Goal: Task Accomplishment & Management: Manage account settings

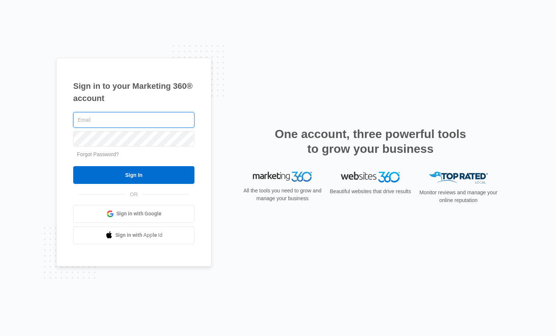
type input "[EMAIL_ADDRESS][DOMAIN_NAME]"
click at [134, 175] on input "Sign In" at bounding box center [133, 175] width 121 height 18
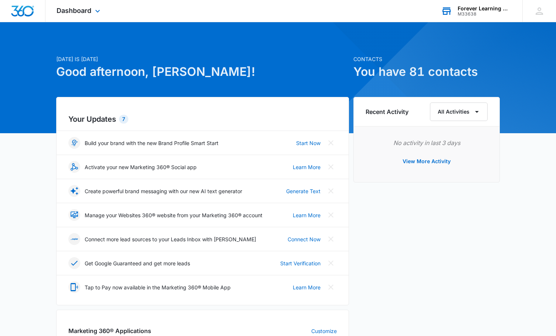
click at [484, 11] on div "Forever Learning Montessori" at bounding box center [485, 9] width 54 height 6
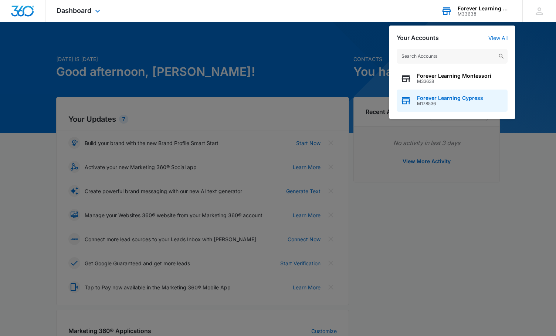
click at [451, 98] on span "Forever Learning Cypress" at bounding box center [450, 98] width 66 height 6
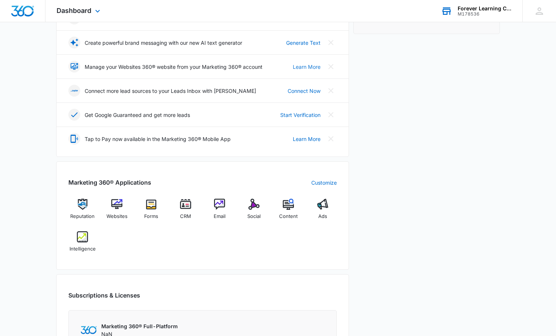
scroll to position [149, 0]
click at [181, 206] on img at bounding box center [185, 203] width 11 height 11
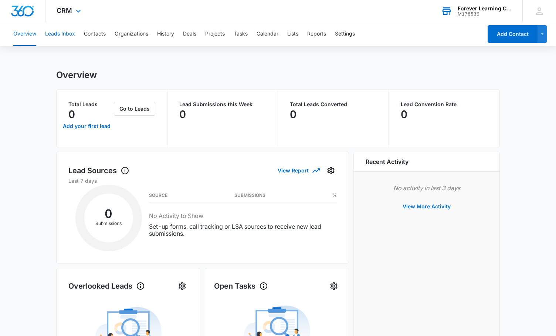
click at [63, 32] on button "Leads Inbox" at bounding box center [60, 34] width 30 height 24
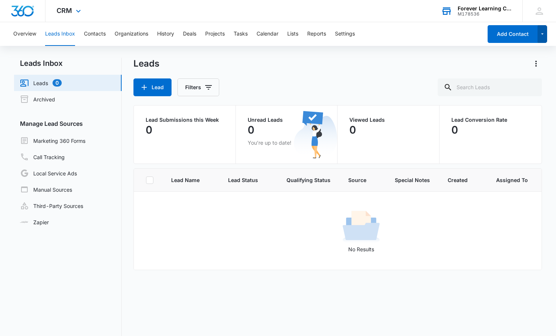
click at [541, 34] on icon "button" at bounding box center [543, 34] width 6 height 9
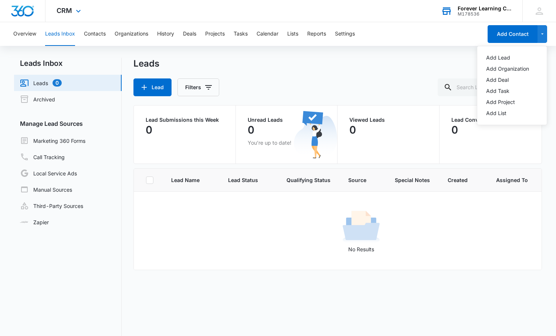
click at [435, 37] on div "Overview Leads Inbox Contacts Organizations History Deals Projects Tasks Calend…" at bounding box center [246, 34] width 474 height 24
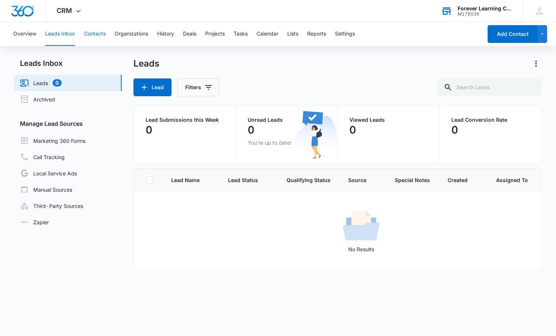
click at [95, 34] on button "Contacts" at bounding box center [95, 34] width 22 height 24
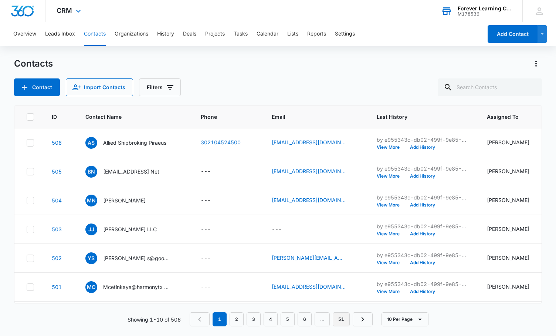
click at [341, 321] on link "51" at bounding box center [341, 319] width 17 height 14
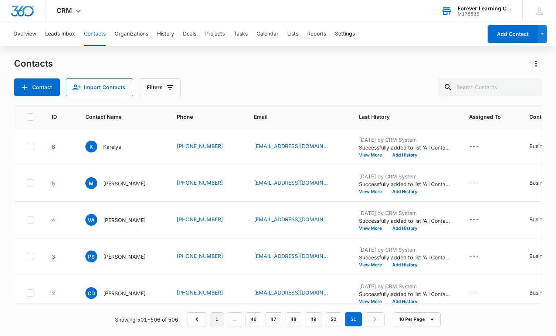
click at [221, 318] on link "1" at bounding box center [217, 319] width 14 height 14
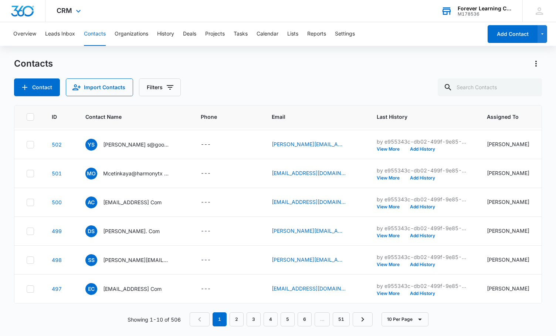
scroll to position [114, 0]
click at [233, 318] on link "2" at bounding box center [237, 319] width 14 height 14
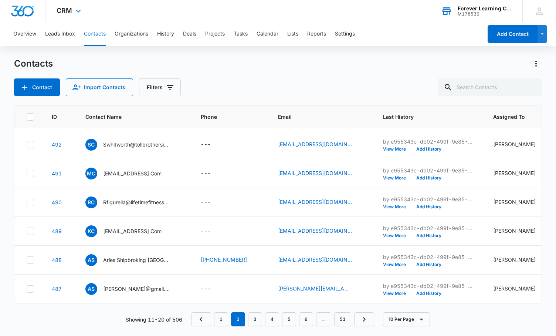
scroll to position [0, 0]
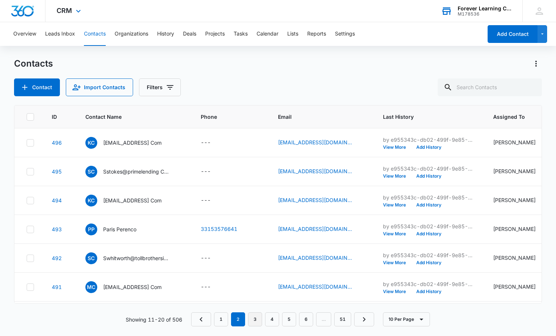
click at [254, 320] on link "3" at bounding box center [255, 319] width 14 height 14
click at [275, 319] on link "4" at bounding box center [272, 319] width 14 height 14
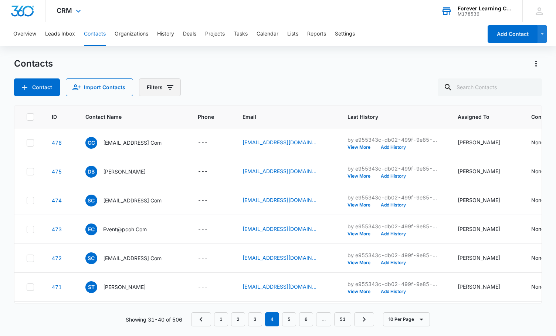
click at [169, 89] on icon "Filters" at bounding box center [170, 87] width 7 height 4
click at [225, 135] on icon "Show Sources filters" at bounding box center [226, 133] width 9 height 9
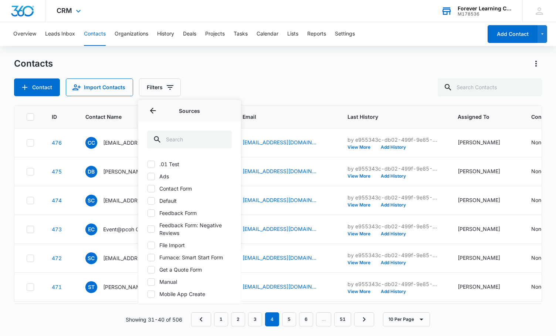
click at [149, 176] on icon at bounding box center [151, 176] width 7 height 7
click at [148, 176] on input "Ads" at bounding box center [147, 176] width 0 height 0
checkbox input "true"
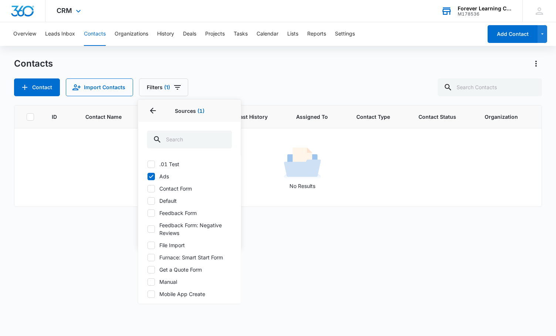
click at [154, 190] on icon at bounding box center [151, 188] width 7 height 7
click at [148, 189] on input "Contact Form" at bounding box center [147, 188] width 0 height 0
checkbox input "true"
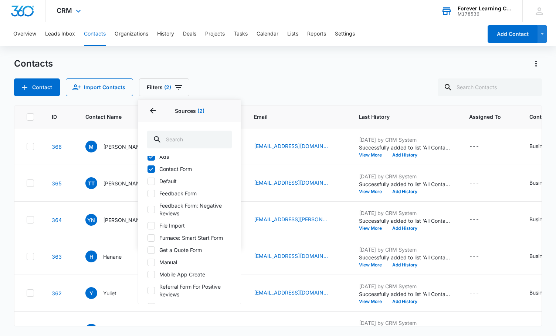
scroll to position [24, 0]
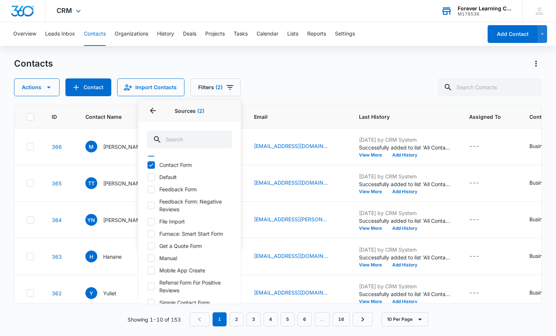
click at [152, 190] on icon at bounding box center [151, 189] width 7 height 7
click at [148, 189] on input "Feedback Form" at bounding box center [147, 189] width 0 height 0
checkbox input "true"
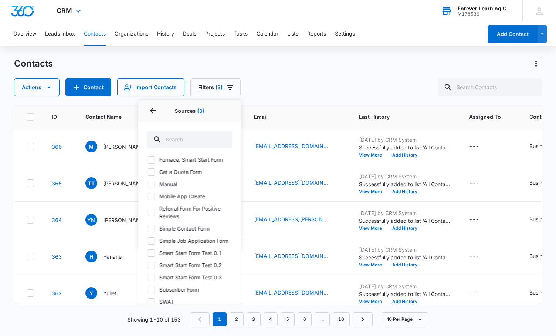
scroll to position [102, 0]
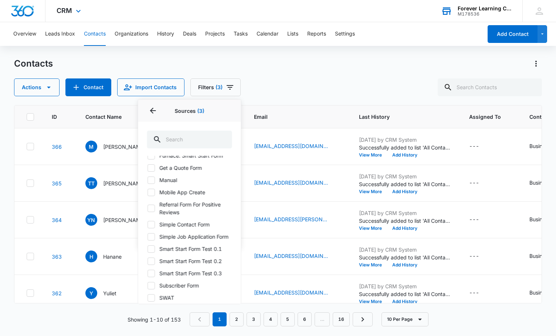
click at [157, 170] on label "Get a Quote Form" at bounding box center [189, 168] width 85 height 8
click at [148, 168] on input "Get a Quote Form" at bounding box center [147, 168] width 0 height 0
checkbox input "true"
click at [155, 192] on label "Mobile App Create" at bounding box center [189, 192] width 85 height 8
click at [148, 192] on input "Mobile App Create" at bounding box center [147, 192] width 0 height 0
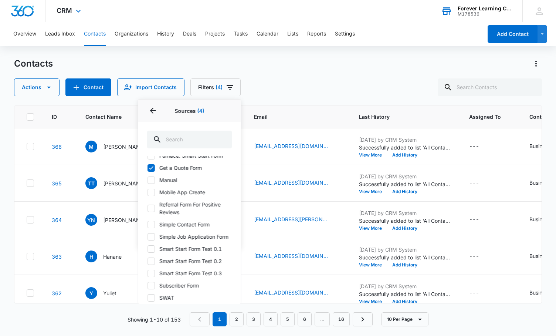
checkbox input "true"
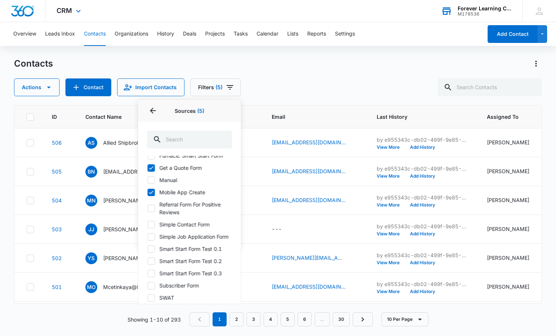
click at [153, 205] on icon at bounding box center [151, 208] width 7 height 7
click at [148, 208] on input "Referral Form For Positive Reviews" at bounding box center [147, 208] width 0 height 0
checkbox input "true"
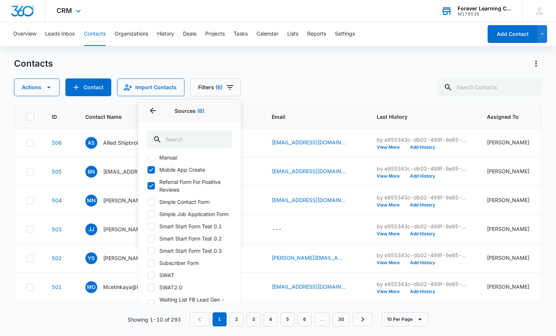
scroll to position [129, 0]
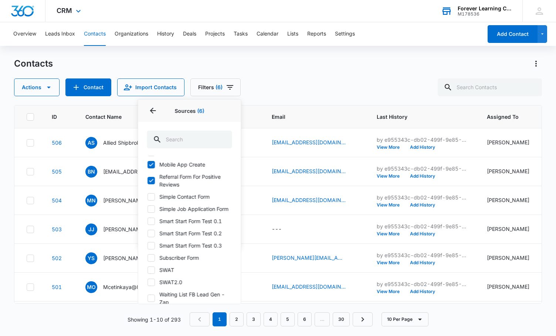
click at [151, 199] on icon at bounding box center [151, 196] width 7 height 7
click at [148, 197] on input "Simple Contact Form" at bounding box center [147, 196] width 0 height 0
checkbox input "true"
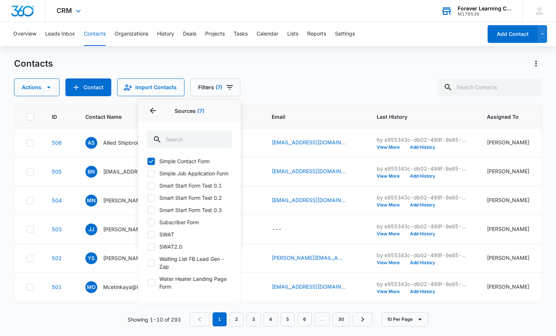
scroll to position [165, 0]
click at [151, 223] on icon at bounding box center [151, 221] width 4 height 3
click at [148, 222] on input "Subscriber Form" at bounding box center [147, 222] width 0 height 0
checkbox input "true"
click at [154, 265] on icon at bounding box center [151, 262] width 7 height 7
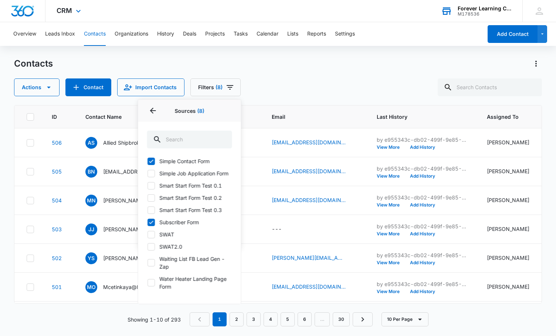
click at [148, 263] on input "Waiting List FB Lead Gen - Zap" at bounding box center [147, 263] width 0 height 0
checkbox input "true"
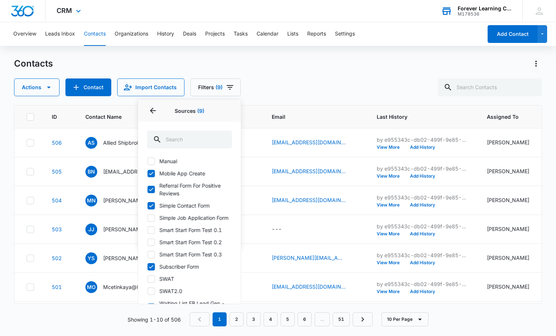
scroll to position [122, 0]
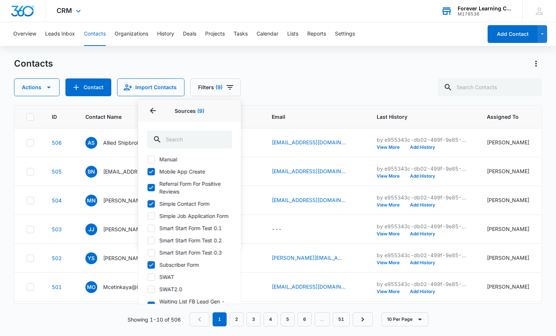
click at [152, 174] on icon at bounding box center [151, 171] width 7 height 7
click at [148, 172] on input "Mobile App Create" at bounding box center [147, 171] width 0 height 0
checkbox input "false"
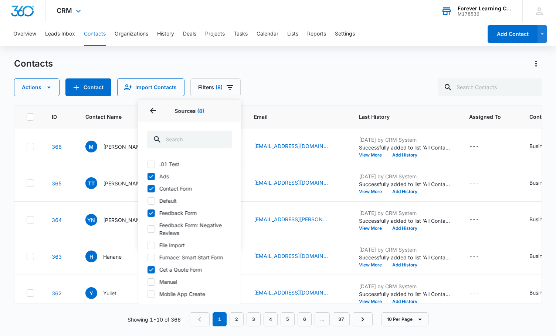
scroll to position [0, 0]
click at [153, 190] on icon at bounding box center [151, 188] width 7 height 7
click at [148, 189] on input "Contact Form" at bounding box center [147, 188] width 0 height 0
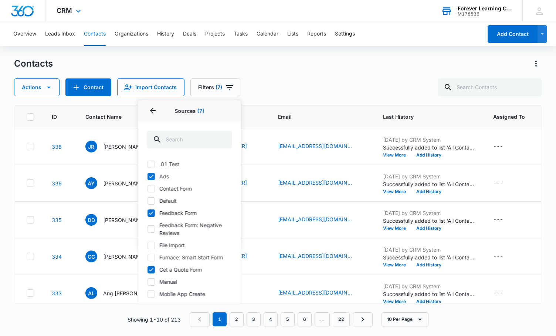
click at [154, 190] on icon at bounding box center [151, 188] width 7 height 7
click at [148, 189] on input "Contact Form" at bounding box center [147, 188] width 0 height 0
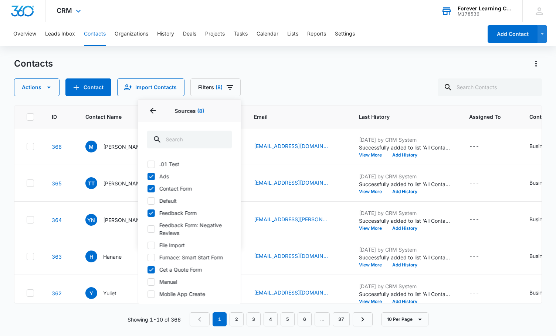
click at [154, 190] on icon at bounding box center [151, 188] width 7 height 7
click at [148, 189] on input "Contact Form" at bounding box center [147, 188] width 0 height 0
checkbox input "false"
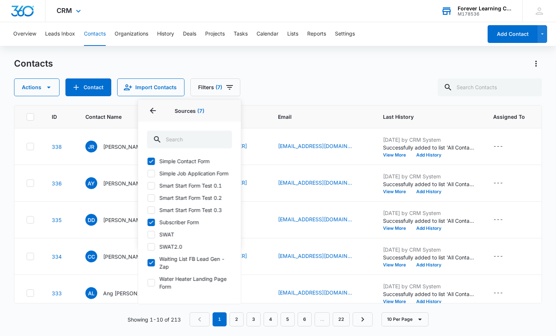
scroll to position [165, 0]
click at [154, 235] on icon at bounding box center [151, 234] width 7 height 7
click at [148, 234] on input "SWAT" at bounding box center [147, 234] width 0 height 0
checkbox input "true"
click at [153, 243] on icon at bounding box center [151, 246] width 7 height 7
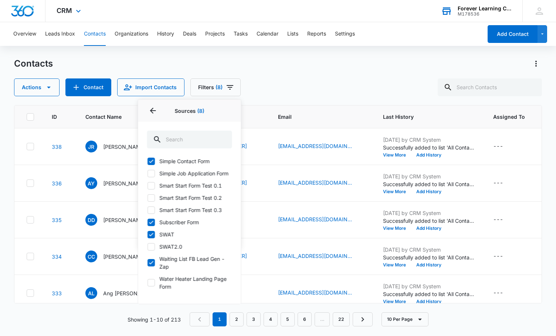
click at [148, 246] on input "SWAT2.0" at bounding box center [147, 246] width 0 height 0
checkbox input "true"
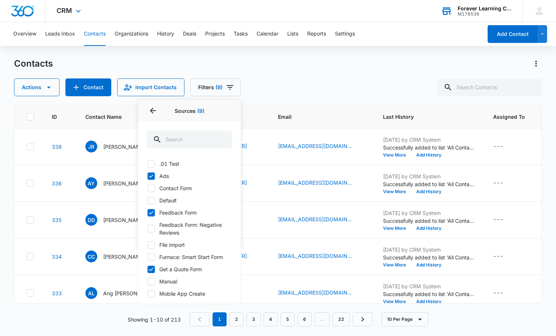
scroll to position [0, 0]
click at [151, 232] on icon at bounding box center [151, 229] width 7 height 7
click at [148, 229] on input "Feedback Form: Negative Reviews" at bounding box center [147, 229] width 0 height 0
checkbox input "true"
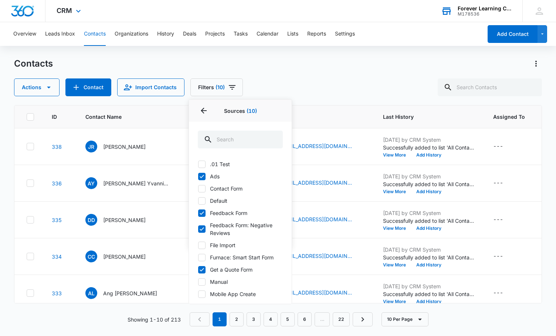
click at [205, 187] on icon at bounding box center [202, 188] width 7 height 7
click at [198, 188] on input "Contact Form" at bounding box center [198, 188] width 0 height 0
checkbox input "true"
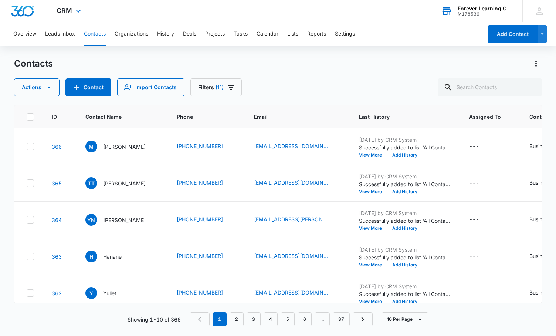
click at [279, 78] on div "Contacts Actions Contact Import Contacts Filters (11)" at bounding box center [278, 77] width 528 height 38
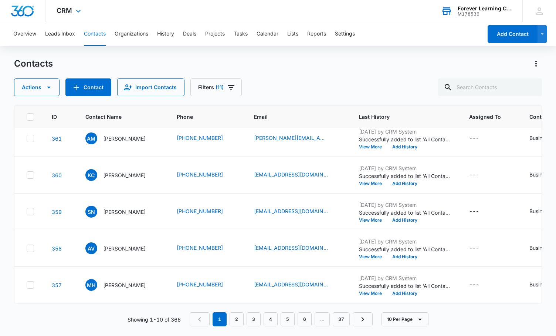
scroll to position [191, 0]
click at [418, 321] on icon "button" at bounding box center [420, 319] width 9 height 9
click at [418, 300] on button "50 Per Page" at bounding box center [411, 297] width 57 height 11
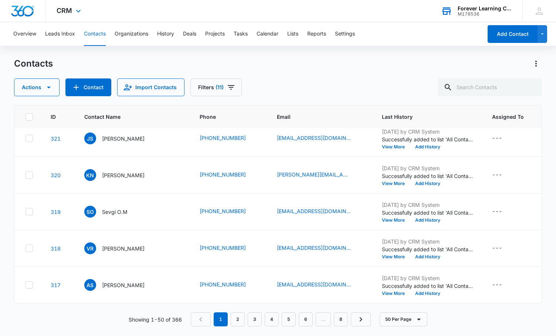
scroll to position [1656, 1]
click at [235, 322] on link "2" at bounding box center [238, 319] width 14 height 14
click at [258, 321] on link "3" at bounding box center [258, 319] width 14 height 14
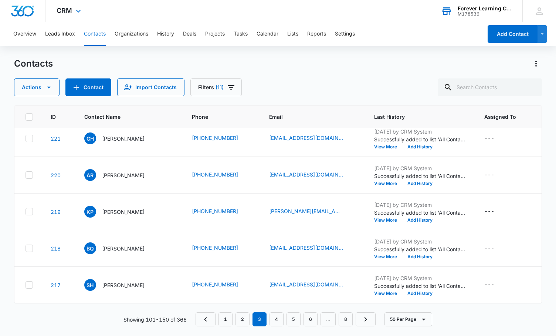
scroll to position [0, 1]
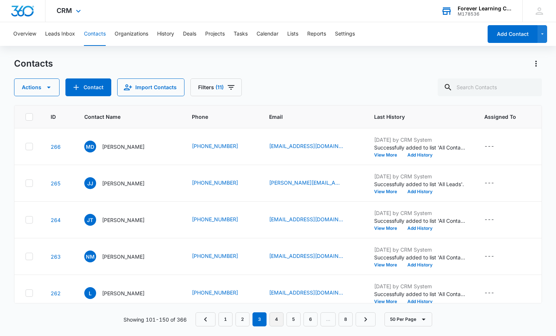
click at [276, 322] on link "4" at bounding box center [277, 319] width 14 height 14
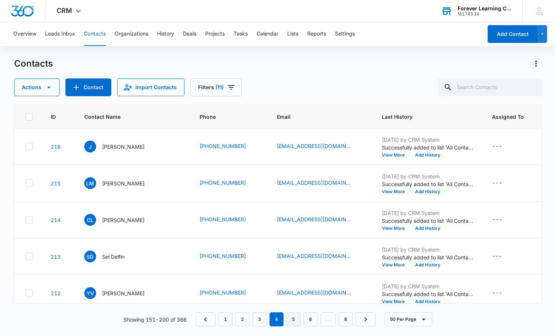
click at [295, 317] on link "5" at bounding box center [294, 319] width 14 height 14
click at [314, 321] on link "6" at bounding box center [312, 319] width 14 height 14
click at [328, 320] on link "7" at bounding box center [329, 319] width 14 height 14
click at [343, 320] on link "8" at bounding box center [346, 319] width 14 height 14
click at [362, 320] on nav "1 … 3 4 5 6 7 8" at bounding box center [286, 319] width 180 height 14
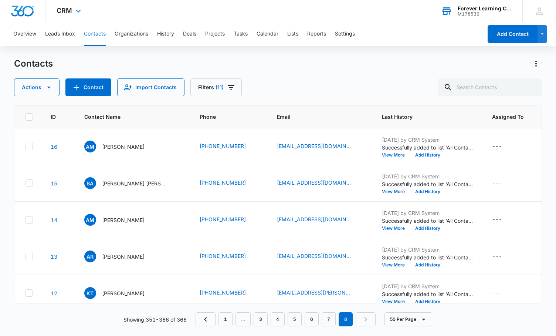
scroll to position [0, 0]
click at [52, 81] on button "Actions" at bounding box center [36, 87] width 45 height 18
click at [32, 110] on div "Export Duplicate Assign Type Assign Status Delete Manage by Filters" at bounding box center [54, 146] width 81 height 95
click at [28, 117] on icon at bounding box center [29, 117] width 7 height 7
click at [26, 117] on input "checkbox" at bounding box center [25, 116] width 0 height 0
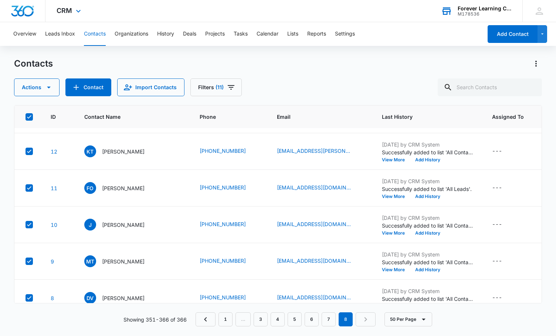
scroll to position [175, 1]
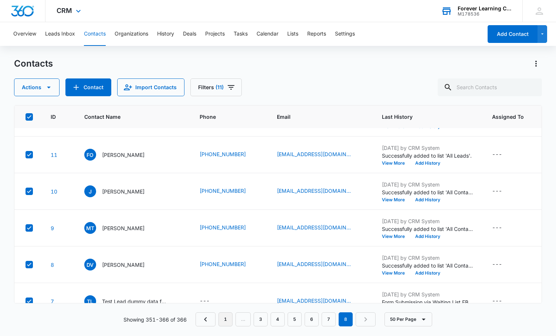
click at [224, 320] on link "1" at bounding box center [226, 319] width 14 height 14
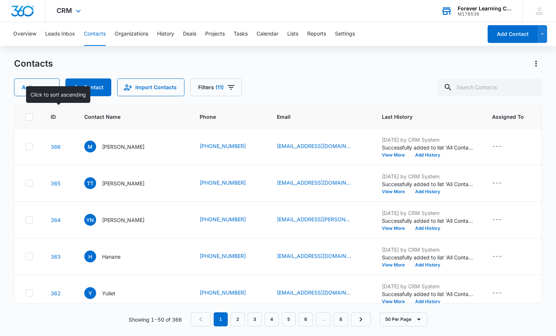
scroll to position [0, 1]
click at [28, 118] on icon at bounding box center [29, 116] width 4 height 3
click at [26, 117] on input "checkbox" at bounding box center [25, 116] width 0 height 0
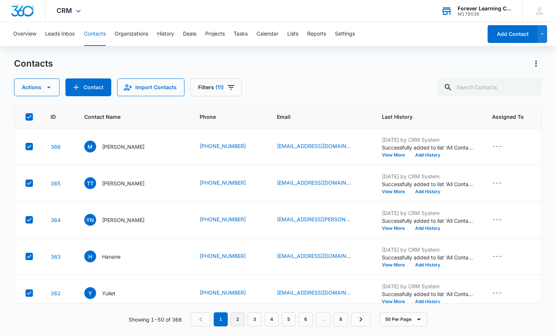
click at [235, 320] on link "2" at bounding box center [238, 319] width 14 height 14
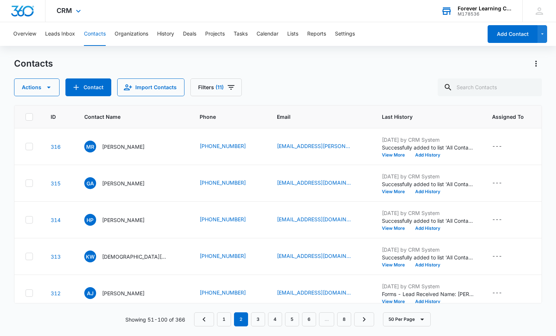
click at [29, 119] on icon at bounding box center [29, 117] width 7 height 7
click at [26, 117] on input "checkbox" at bounding box center [25, 116] width 0 height 0
click at [264, 317] on link "3" at bounding box center [258, 319] width 14 height 14
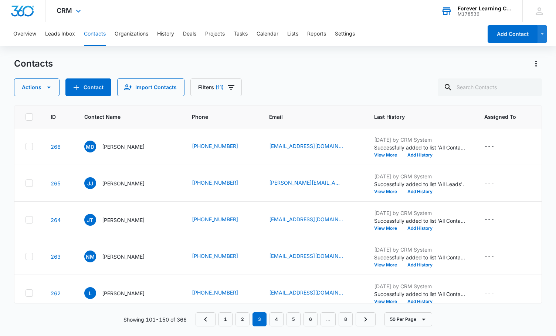
click at [28, 116] on icon at bounding box center [29, 117] width 7 height 7
click at [26, 116] on input "checkbox" at bounding box center [25, 116] width 0 height 0
click at [278, 319] on link "4" at bounding box center [277, 319] width 14 height 14
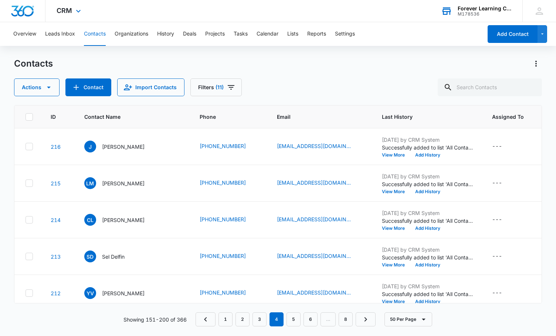
click at [29, 118] on icon at bounding box center [29, 117] width 7 height 7
click at [26, 117] on input "checkbox" at bounding box center [25, 116] width 0 height 0
click at [297, 321] on link "5" at bounding box center [294, 319] width 14 height 14
click at [28, 117] on icon at bounding box center [29, 117] width 7 height 7
click at [26, 117] on input "checkbox" at bounding box center [25, 116] width 0 height 0
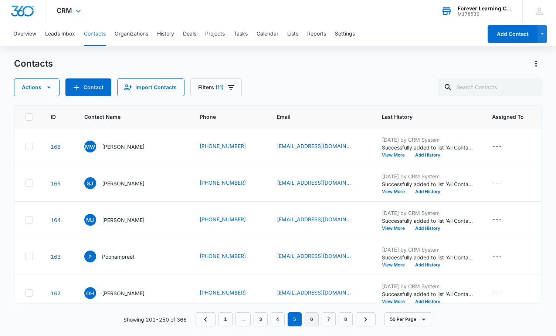
click at [312, 321] on link "6" at bounding box center [312, 319] width 14 height 14
click at [30, 116] on icon at bounding box center [29, 116] width 4 height 3
click at [26, 116] on input "checkbox" at bounding box center [25, 116] width 0 height 0
click at [328, 321] on link "7" at bounding box center [329, 319] width 14 height 14
click at [31, 116] on icon at bounding box center [29, 117] width 7 height 7
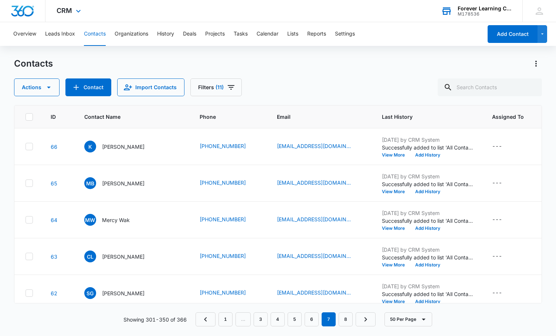
click at [26, 116] on input "checkbox" at bounding box center [25, 116] width 0 height 0
click at [346, 320] on link "8" at bounding box center [346, 319] width 14 height 14
click at [31, 118] on icon at bounding box center [29, 117] width 7 height 7
click at [26, 117] on input "checkbox" at bounding box center [25, 116] width 0 height 0
click at [312, 320] on link "6" at bounding box center [312, 319] width 14 height 14
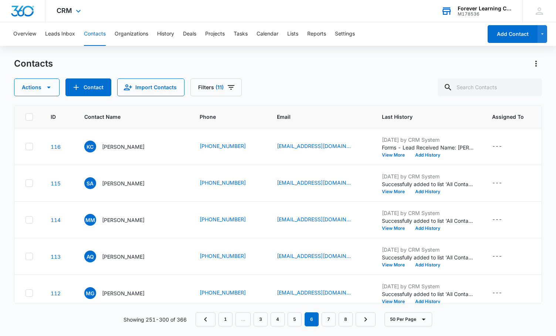
click at [31, 119] on icon at bounding box center [29, 117] width 7 height 7
click at [26, 117] on input "checkbox" at bounding box center [25, 116] width 0 height 0
click at [296, 322] on link "5" at bounding box center [295, 319] width 14 height 14
click at [31, 118] on icon at bounding box center [29, 117] width 7 height 7
click at [26, 117] on input "checkbox" at bounding box center [25, 116] width 0 height 0
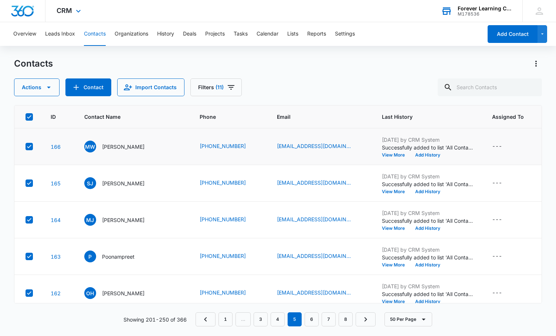
checkbox input "true"
click at [280, 318] on link "4" at bounding box center [278, 319] width 14 height 14
click at [31, 116] on icon at bounding box center [29, 117] width 7 height 7
click at [26, 116] on input "checkbox" at bounding box center [25, 116] width 0 height 0
click at [260, 321] on link "3" at bounding box center [260, 319] width 14 height 14
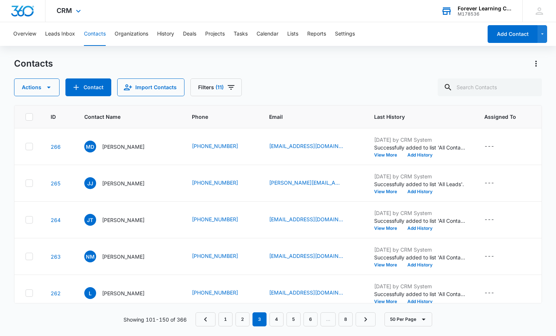
scroll to position [0, 0]
click at [348, 319] on link "8" at bounding box center [346, 319] width 14 height 14
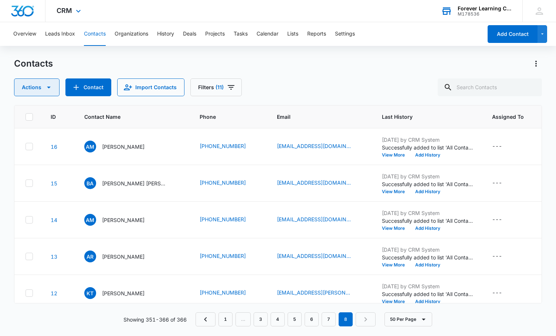
click at [45, 86] on icon "button" at bounding box center [48, 87] width 9 height 9
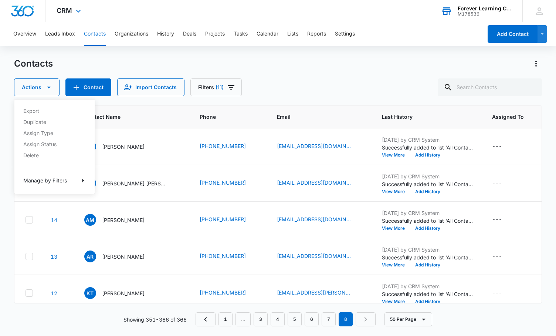
click at [31, 111] on div "Export Duplicate Assign Type Assign Status Delete Manage by Filters" at bounding box center [54, 146] width 81 height 95
click at [538, 65] on icon "Actions" at bounding box center [536, 63] width 9 height 9
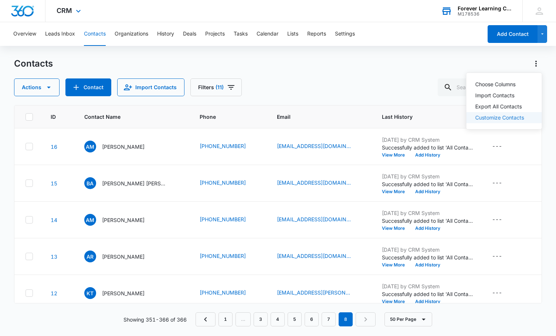
click at [511, 119] on link "Customize Contacts" at bounding box center [500, 117] width 49 height 6
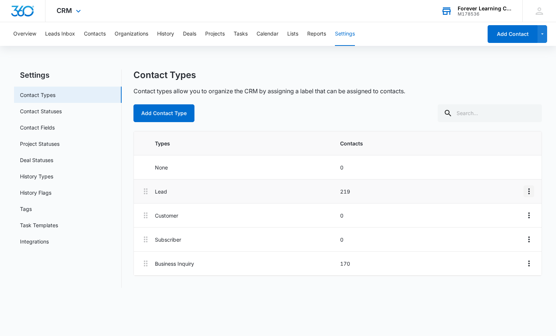
click at [528, 190] on icon "Overflow Menu" at bounding box center [529, 191] width 9 height 9
click at [499, 186] on li "Lead 219" at bounding box center [338, 191] width 408 height 24
click at [238, 190] on p "Lead" at bounding box center [245, 191] width 180 height 8
click at [146, 192] on icon at bounding box center [145, 191] width 9 height 9
click at [544, 37] on icon "button" at bounding box center [543, 34] width 6 height 9
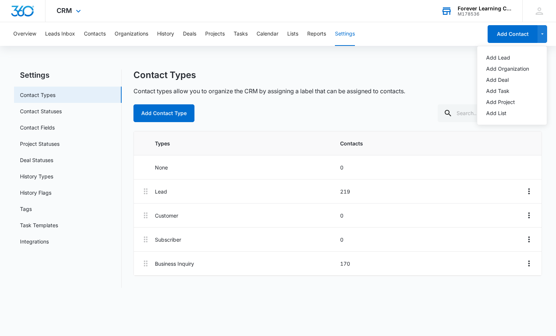
click at [460, 65] on div "Overview Leads Inbox Contacts Organizations History Deals Projects Tasks Calend…" at bounding box center [278, 159] width 556 height 274
click at [64, 33] on button "Leads Inbox" at bounding box center [60, 34] width 30 height 24
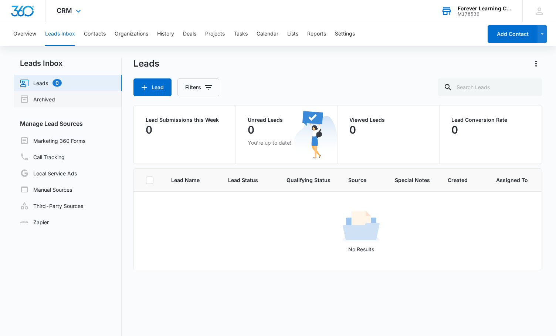
click at [47, 103] on link "Archived" at bounding box center [37, 99] width 35 height 9
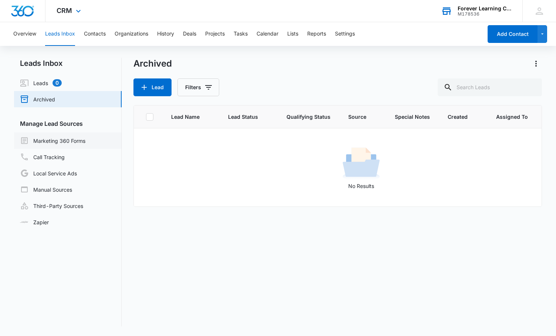
click at [55, 138] on link "Marketing 360 Forms" at bounding box center [52, 140] width 65 height 9
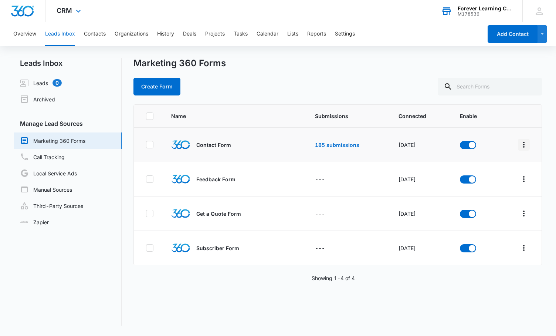
click at [524, 144] on icon "Overflow Menu" at bounding box center [524, 144] width 9 height 9
click at [502, 127] on th at bounding box center [520, 116] width 44 height 23
click at [330, 144] on link "185 submissions" at bounding box center [337, 145] width 44 height 6
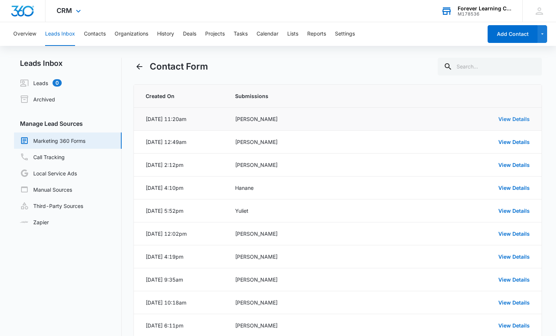
click at [511, 117] on link "View Details" at bounding box center [514, 119] width 31 height 6
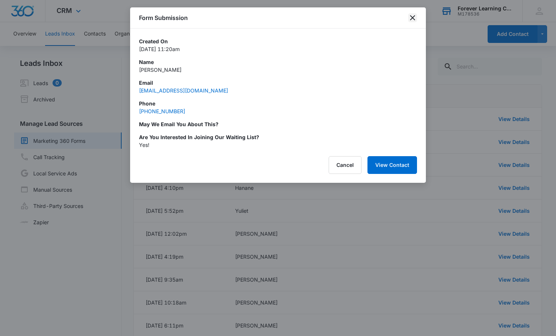
click at [412, 17] on icon "close" at bounding box center [412, 17] width 5 height 5
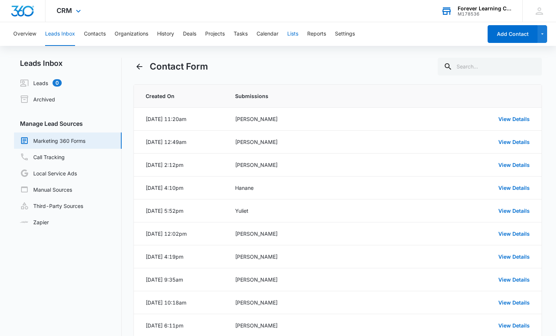
click at [294, 35] on button "Lists" at bounding box center [292, 34] width 11 height 24
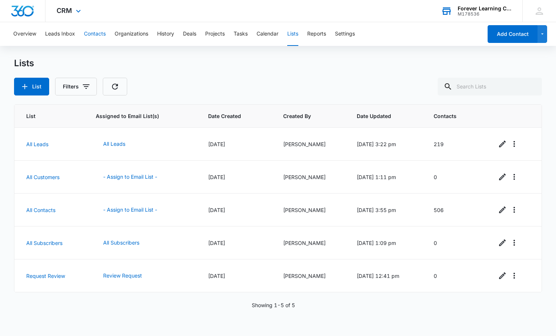
click at [101, 34] on button "Contacts" at bounding box center [95, 34] width 22 height 24
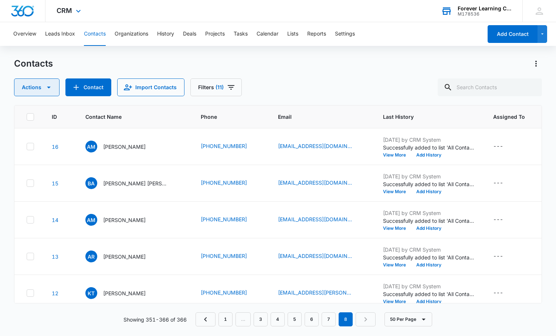
click at [46, 93] on button "Actions" at bounding box center [36, 87] width 45 height 18
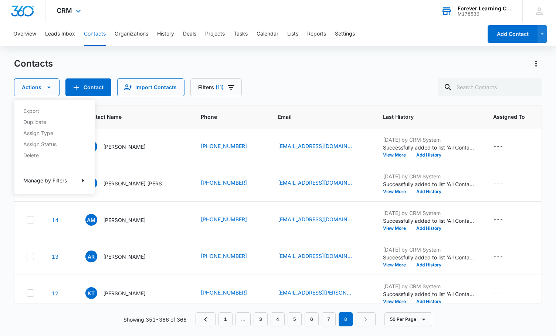
click at [43, 138] on div "Export Duplicate Assign Type Assign Status Delete Manage by Filters" at bounding box center [54, 146] width 81 height 95
click at [17, 36] on button "Overview" at bounding box center [24, 34] width 23 height 24
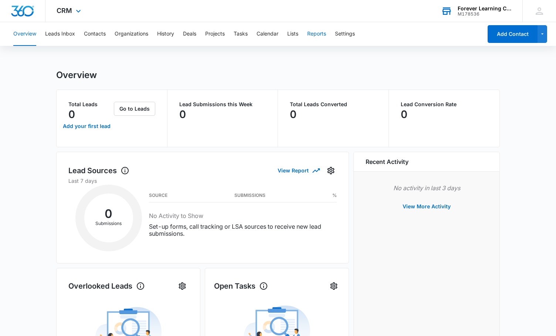
click at [325, 33] on button "Reports" at bounding box center [316, 34] width 19 height 24
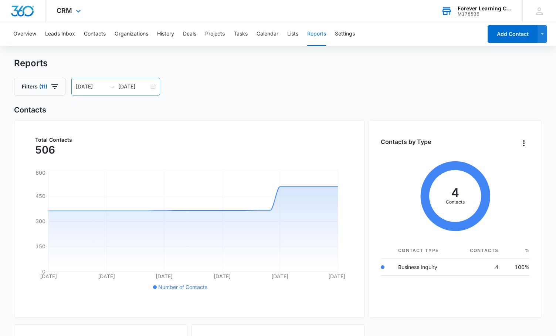
click at [91, 86] on input "[DATE]" at bounding box center [91, 86] width 31 height 8
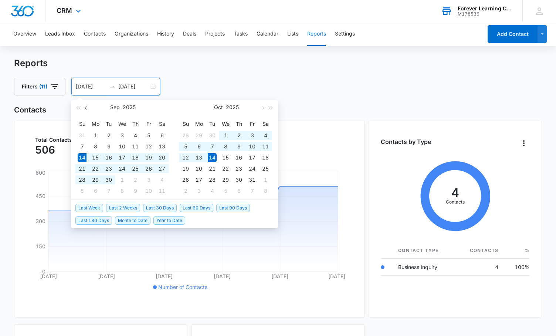
click at [85, 107] on span "button" at bounding box center [87, 108] width 4 height 4
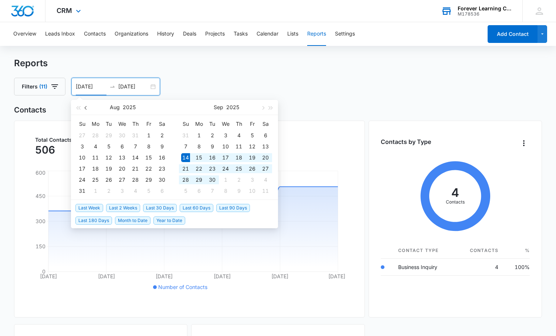
click at [85, 107] on span "button" at bounding box center [87, 108] width 4 height 4
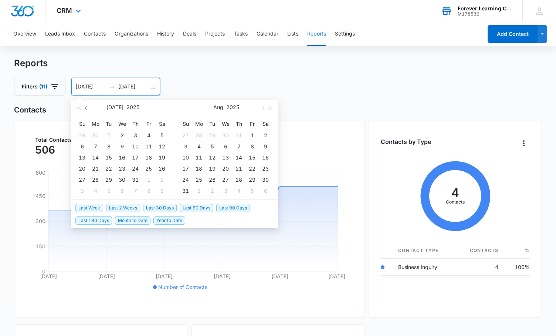
click at [85, 107] on span "button" at bounding box center [87, 108] width 4 height 4
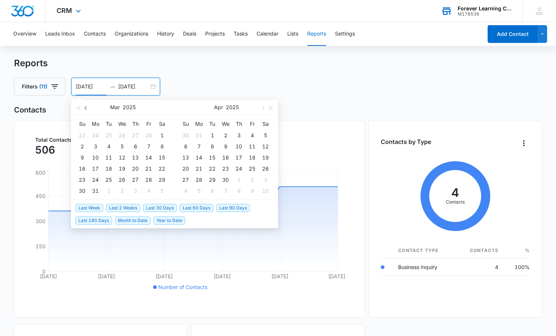
click at [85, 107] on span "button" at bounding box center [87, 108] width 4 height 4
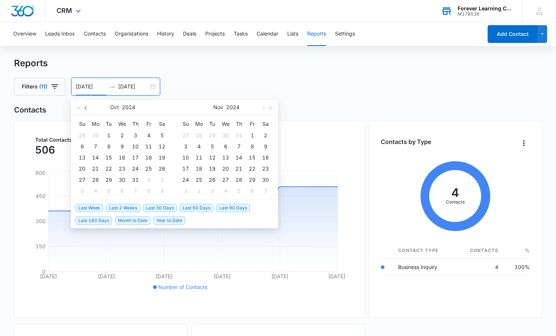
click at [85, 107] on span "button" at bounding box center [87, 108] width 4 height 4
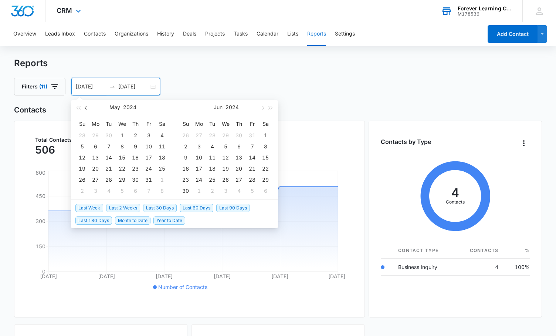
click at [85, 107] on span "button" at bounding box center [87, 108] width 4 height 4
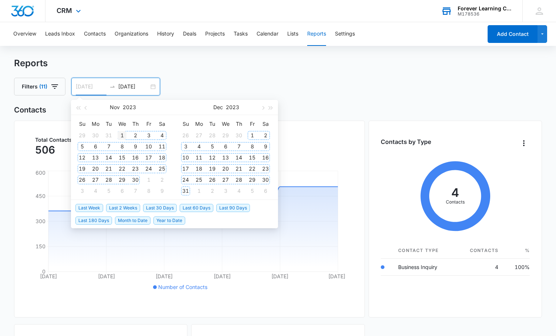
type input "[DATE]"
click at [120, 136] on div "1" at bounding box center [122, 135] width 9 height 9
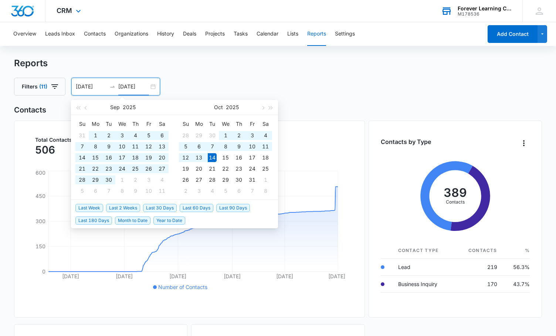
click at [224, 82] on div "Filters (11) [DATE] [DATE] [DATE] Su Mo Tu We Th Fr Sa 31 1 2 3 4 5 6 7 8 9 10 …" at bounding box center [278, 87] width 528 height 18
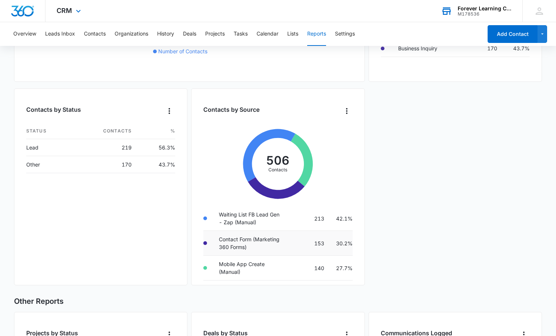
scroll to position [20, 0]
click at [295, 267] on td "140" at bounding box center [310, 268] width 41 height 25
click at [242, 261] on td "Mobile App Create (Manual)" at bounding box center [251, 268] width 77 height 25
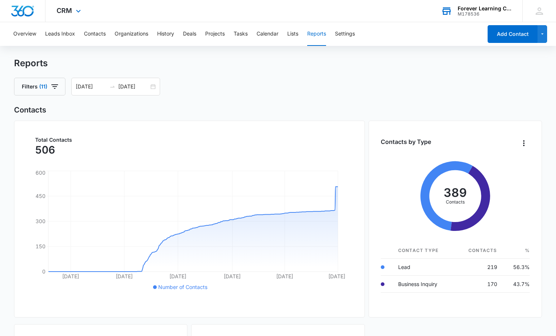
scroll to position [0, 0]
click at [524, 145] on icon "Overflow Menu" at bounding box center [524, 143] width 9 height 9
click at [505, 164] on div "List View" at bounding box center [501, 165] width 22 height 5
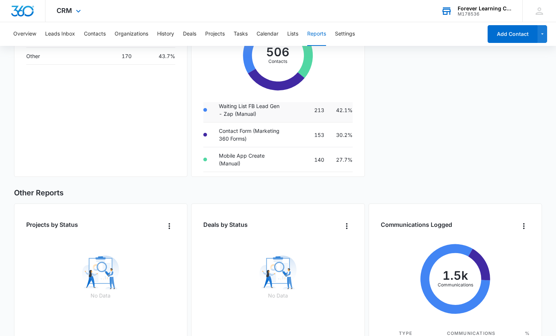
scroll to position [20, 0]
click at [266, 139] on td "Contact Form (Marketing 360 Forms)" at bounding box center [251, 134] width 77 height 25
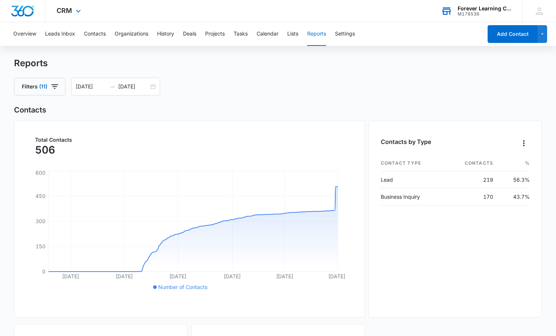
scroll to position [0, 0]
click at [271, 36] on button "Calendar" at bounding box center [268, 34] width 22 height 24
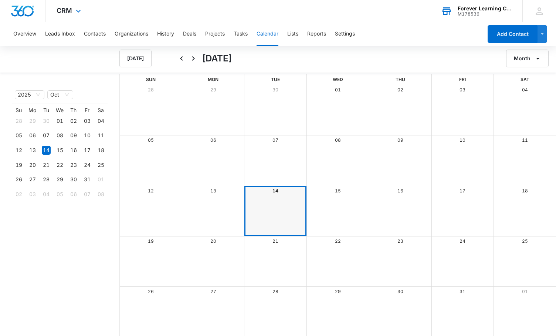
click at [251, 33] on div "Overview Leads Inbox Contacts Organizations History Deals Projects Tasks Calend…" at bounding box center [246, 34] width 474 height 24
click at [243, 33] on button "Tasks" at bounding box center [241, 34] width 14 height 24
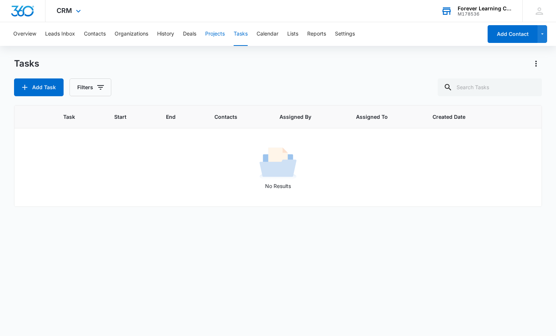
click at [219, 34] on button "Projects" at bounding box center [215, 34] width 20 height 24
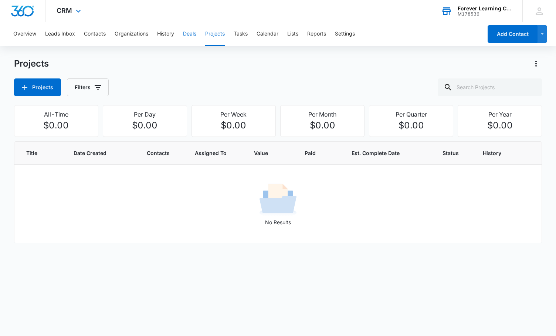
click at [193, 34] on button "Deals" at bounding box center [189, 34] width 13 height 24
click at [170, 35] on button "History" at bounding box center [165, 34] width 17 height 24
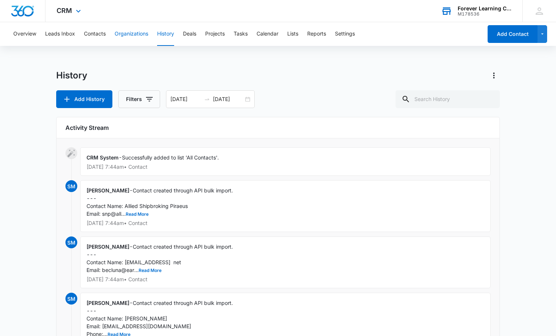
click at [133, 36] on button "Organizations" at bounding box center [132, 34] width 34 height 24
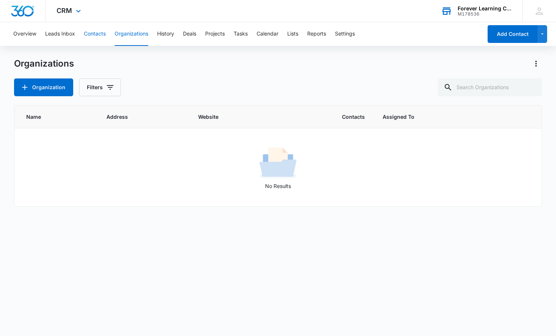
click at [102, 35] on button "Contacts" at bounding box center [95, 34] width 22 height 24
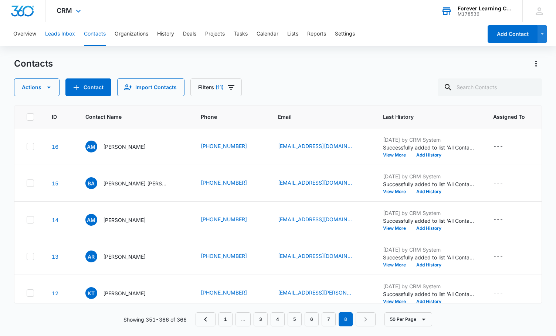
click at [50, 37] on button "Leads Inbox" at bounding box center [60, 34] width 30 height 24
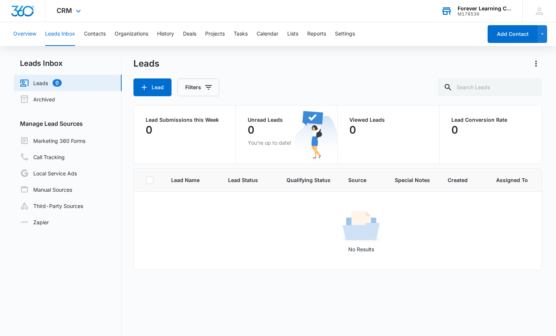
click at [31, 33] on button "Overview" at bounding box center [24, 34] width 23 height 24
